Goal: Transaction & Acquisition: Purchase product/service

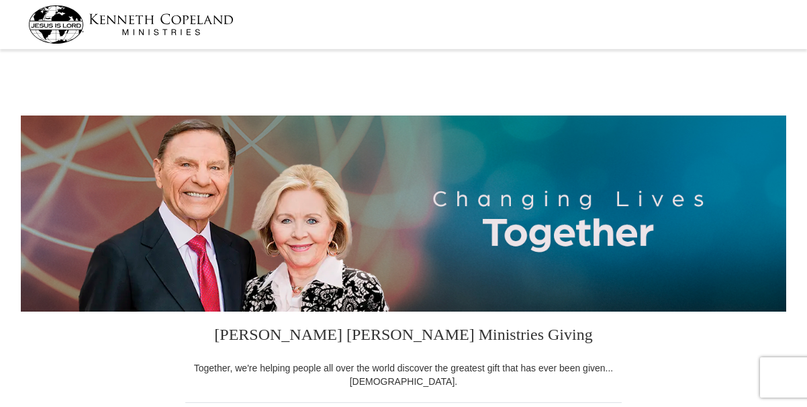
select select "[GEOGRAPHIC_DATA]"
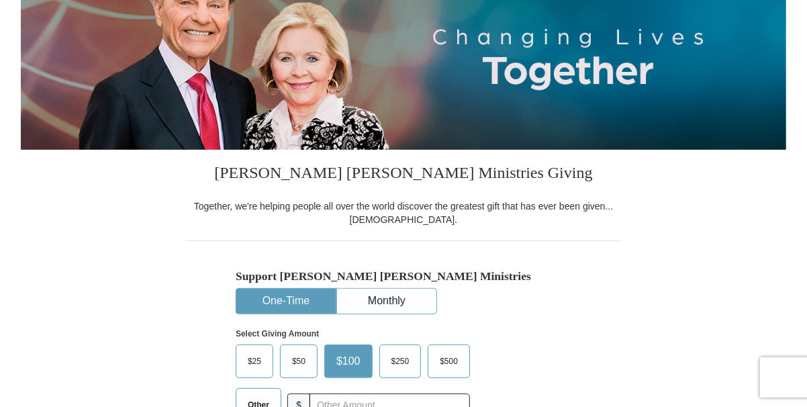
scroll to position [201, 0]
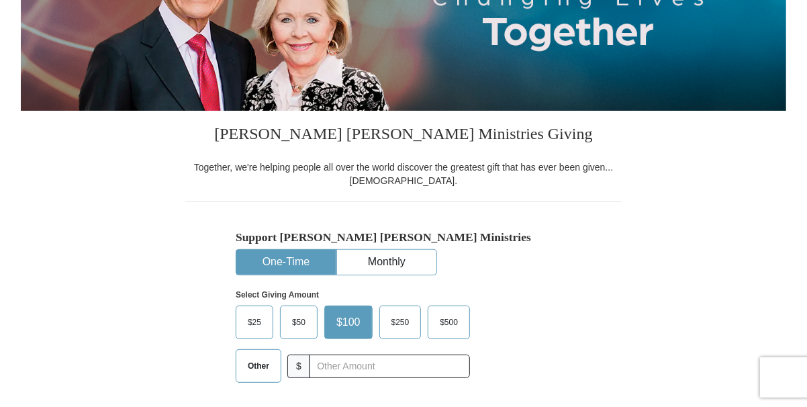
click at [298, 324] on span "$50" at bounding box center [299, 322] width 27 height 20
click at [0, 0] on input "$50" at bounding box center [0, 0] width 0 height 0
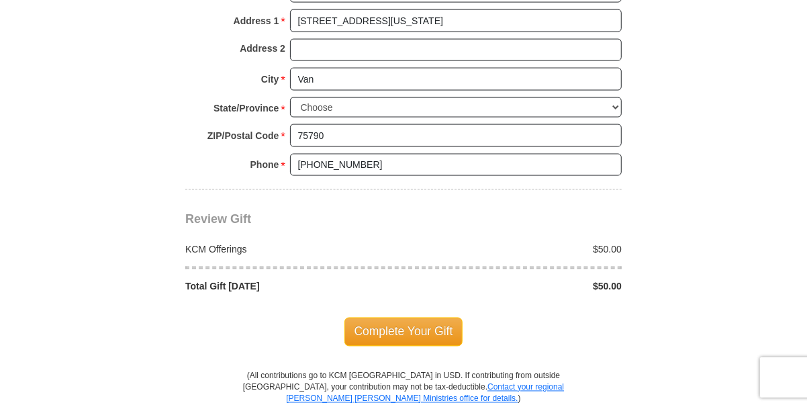
scroll to position [1142, 0]
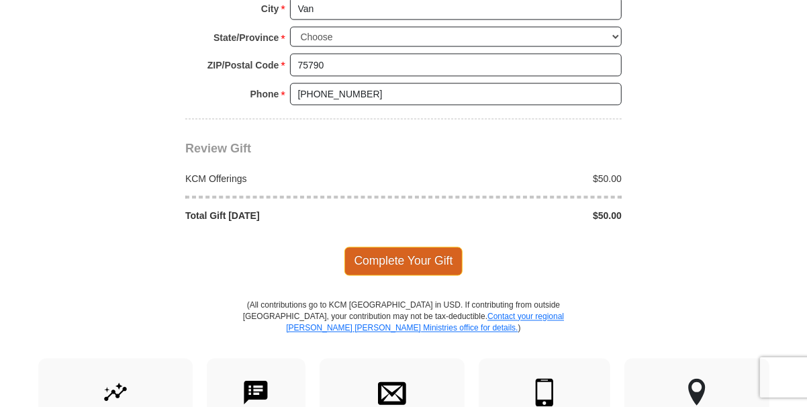
click at [418, 259] on span "Complete Your Gift" at bounding box center [404, 261] width 119 height 28
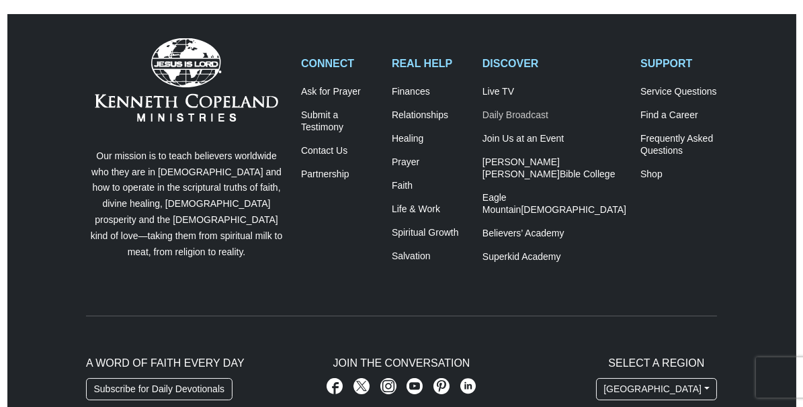
scroll to position [470, 0]
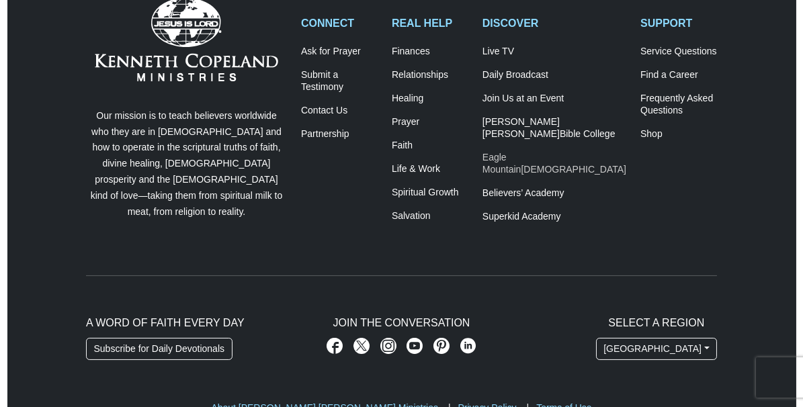
click at [572, 164] on span "[DEMOGRAPHIC_DATA]" at bounding box center [573, 169] width 105 height 11
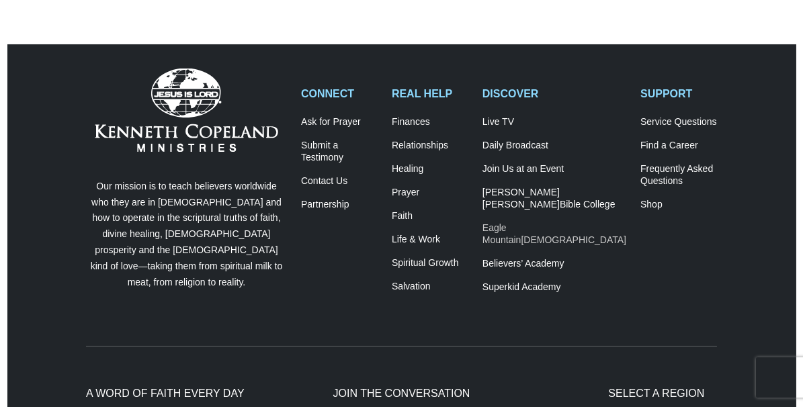
scroll to position [201, 0]
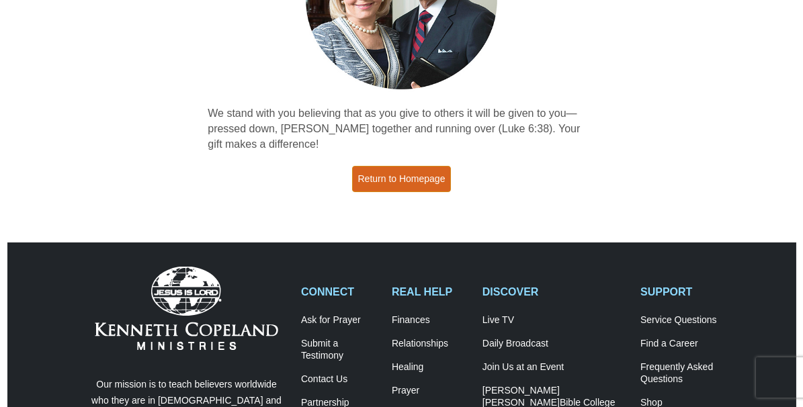
click at [407, 177] on link "Return to Homepage" at bounding box center [401, 179] width 99 height 26
